Goal: Information Seeking & Learning: Find specific page/section

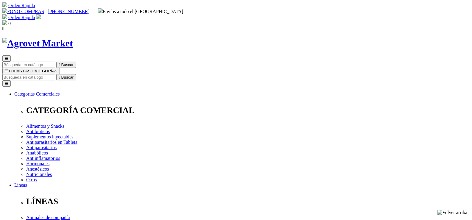
select select "3"
click at [55, 74] on input "Buscar" at bounding box center [28, 77] width 53 height 6
type input "equilibrio"
click at [180, 74] on button " Buscar" at bounding box center [190, 77] width 20 height 6
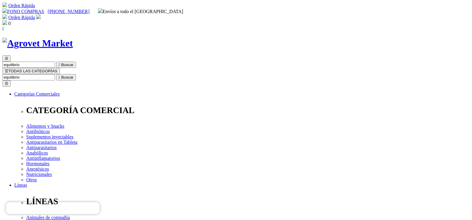
click at [55, 74] on input "equilibrio" at bounding box center [28, 77] width 53 height 6
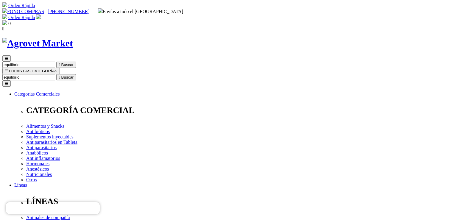
click at [55, 74] on input "equilibrio" at bounding box center [28, 77] width 53 height 6
click at [55, 74] on input "Buscar" at bounding box center [28, 77] width 53 height 6
type input "e"
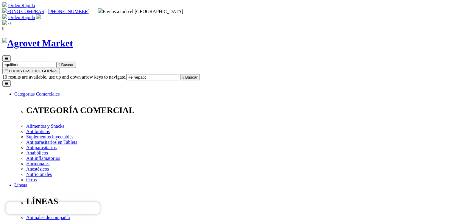
type input "He hepatic"
click at [180, 74] on button " Buscar" at bounding box center [190, 77] width 20 height 6
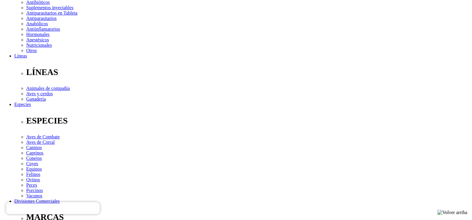
scroll to position [10, 0]
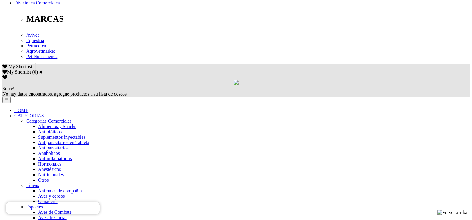
scroll to position [397, 0]
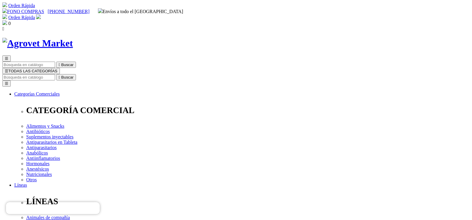
click at [55, 74] on input "Buscar" at bounding box center [28, 77] width 53 height 6
click at [8, 69] on span "☰" at bounding box center [7, 71] width 4 height 4
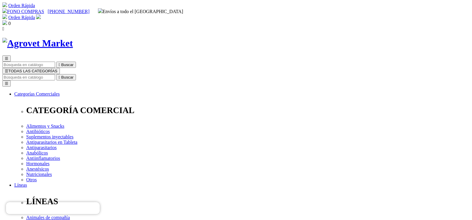
click at [55, 74] on input "Buscar" at bounding box center [28, 77] width 53 height 6
type input "pro plan"
click at [180, 74] on button " Buscar" at bounding box center [190, 77] width 20 height 6
click at [55, 74] on input "pro plan" at bounding box center [28, 77] width 53 height 6
drag, startPoint x: 352, startPoint y: 29, endPoint x: 336, endPoint y: 29, distance: 15.5
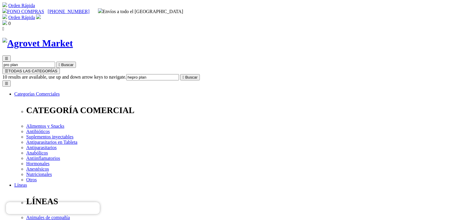
click at [179, 74] on input "hepro plan" at bounding box center [152, 77] width 53 height 6
type input "he"
click at [90, 74] on button " Buscar" at bounding box center [100, 77] width 20 height 6
click at [55, 74] on input "he" at bounding box center [28, 77] width 53 height 6
click at [179, 74] on input "he patic veterinari" at bounding box center [152, 77] width 53 height 6
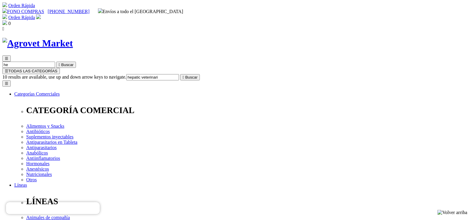
type input "hepatic veterinari"
click at [180, 74] on button " Buscar" at bounding box center [190, 77] width 20 height 6
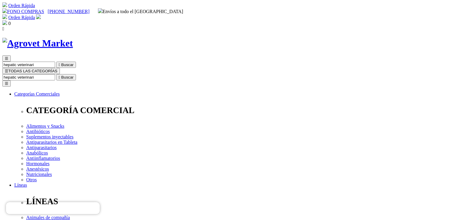
click at [55, 74] on input "hepatic veterinari" at bounding box center [28, 77] width 53 height 6
drag, startPoint x: 353, startPoint y: 29, endPoint x: 298, endPoint y: 30, distance: 54.8
click at [55, 74] on input "hepatic veterinari" at bounding box center [28, 77] width 53 height 6
type input "he hepatic"
click at [90, 74] on button " Buscar" at bounding box center [100, 77] width 20 height 6
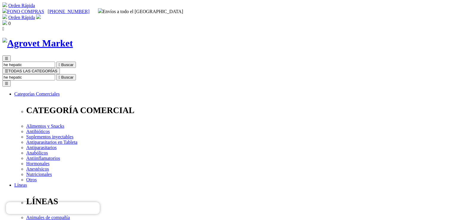
click at [55, 74] on input "he hepatic" at bounding box center [28, 77] width 53 height 6
type input "h"
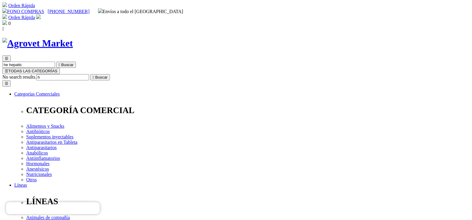
click at [89, 74] on input "h" at bounding box center [62, 77] width 53 height 6
click at [8, 69] on span "☰" at bounding box center [7, 71] width 4 height 4
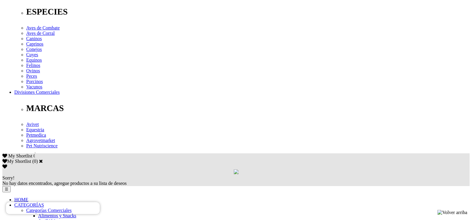
scroll to position [268, 0]
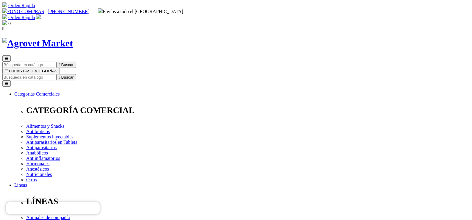
click at [8, 69] on span "☰" at bounding box center [7, 71] width 4 height 4
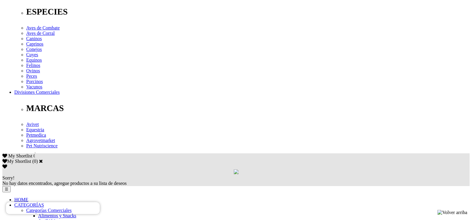
scroll to position [268, 0]
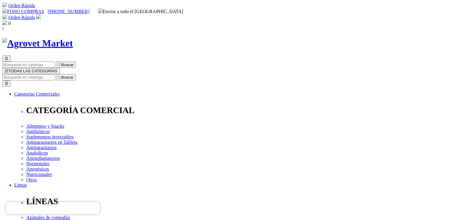
scroll to position [59, 0]
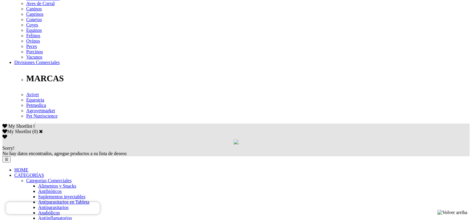
scroll to position [297, 0]
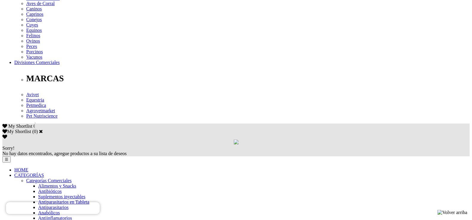
scroll to position [297, 0]
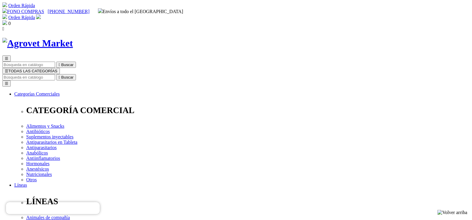
click at [55, 74] on input "Buscar" at bounding box center [28, 77] width 53 height 6
type input "Hepatic"
click at [180, 74] on button " Buscar" at bounding box center [190, 77] width 20 height 6
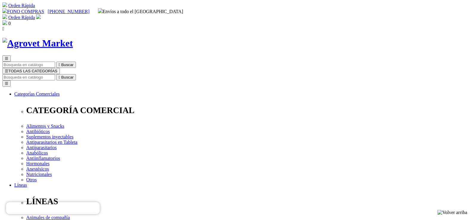
click at [55, 74] on input "Buscar" at bounding box center [28, 77] width 53 height 6
type input "h"
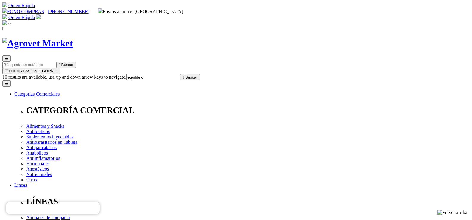
type input "equilibrio"
click at [180, 74] on button " Buscar" at bounding box center [190, 77] width 20 height 6
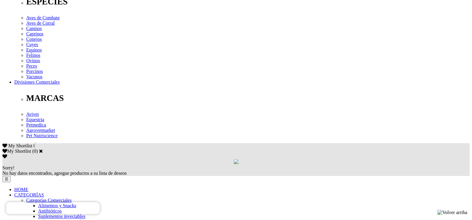
scroll to position [278, 0]
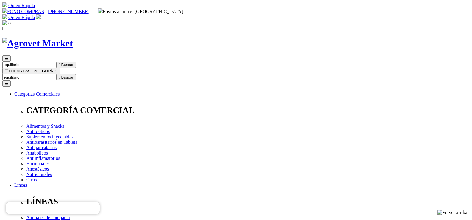
scroll to position [30, 0]
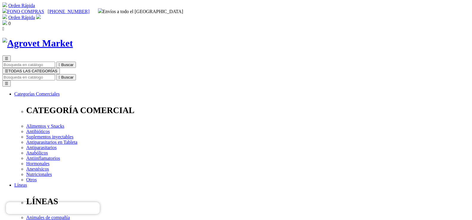
click at [55, 74] on input "Buscar" at bounding box center [28, 77] width 53 height 6
type input "f-10"
click at [90, 74] on button " Buscar" at bounding box center [100, 77] width 20 height 6
click at [55, 74] on input "Buscar" at bounding box center [28, 77] width 53 height 6
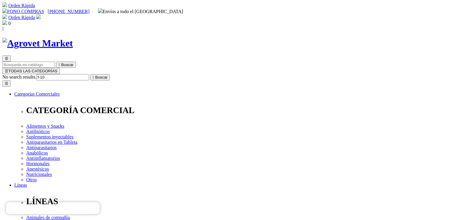
type input "f-10"
click at [90, 74] on button " Buscar" at bounding box center [100, 77] width 20 height 6
click at [55, 74] on input "f-10" at bounding box center [28, 77] width 53 height 6
type input "fh-10"
click at [56, 74] on button " Buscar" at bounding box center [66, 77] width 20 height 6
